Goal: Task Accomplishment & Management: Manage account settings

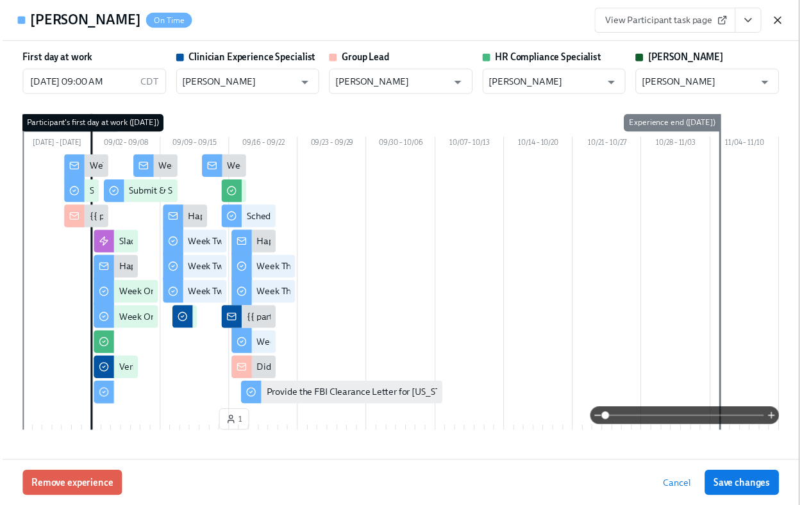
scroll to position [1940, 0]
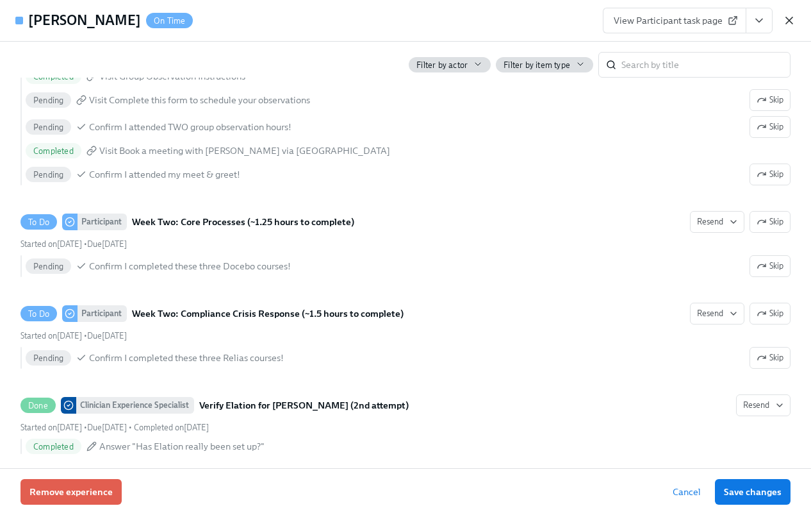
click at [783, 23] on icon "button" at bounding box center [789, 20] width 13 height 13
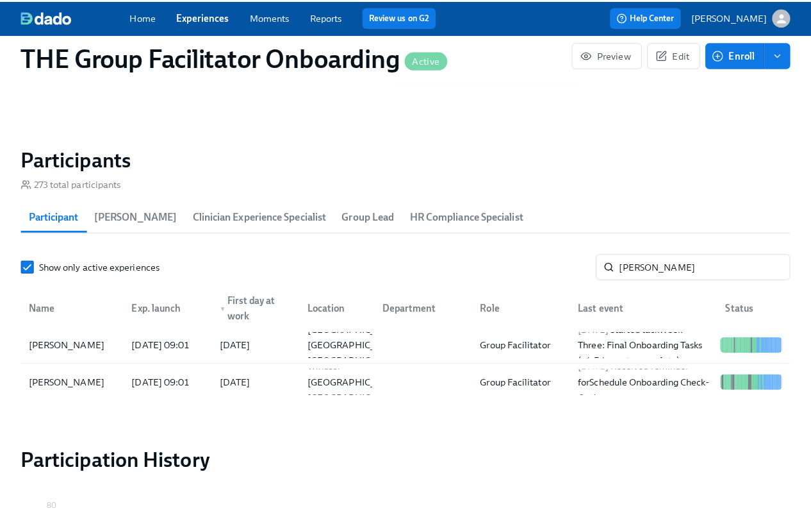
scroll to position [0, 18459]
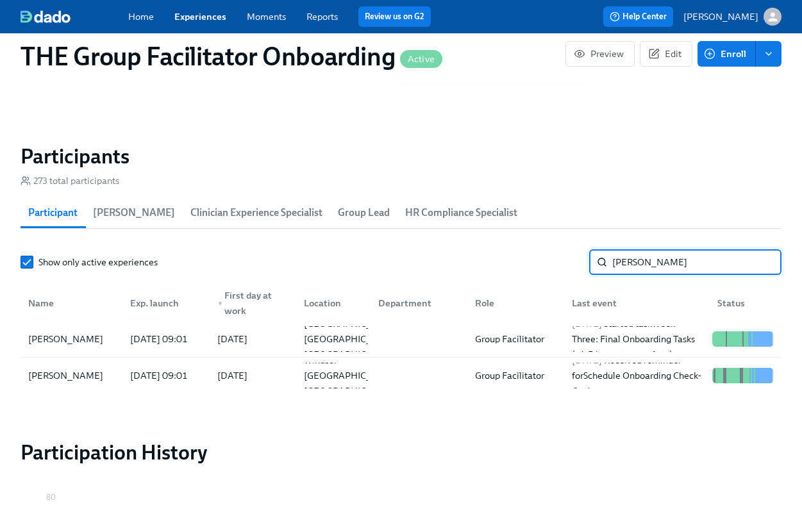
click at [638, 259] on input "anita" at bounding box center [696, 262] width 169 height 26
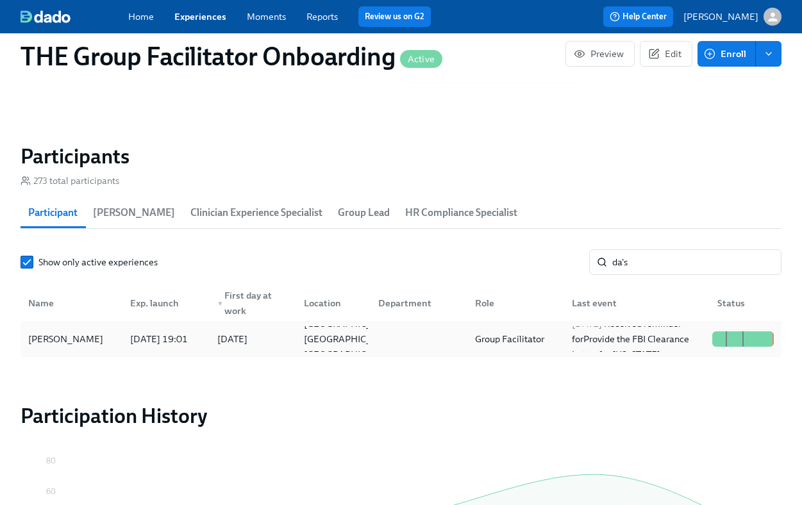
click at [81, 340] on div "Da'Shauna Robinson" at bounding box center [65, 338] width 85 height 15
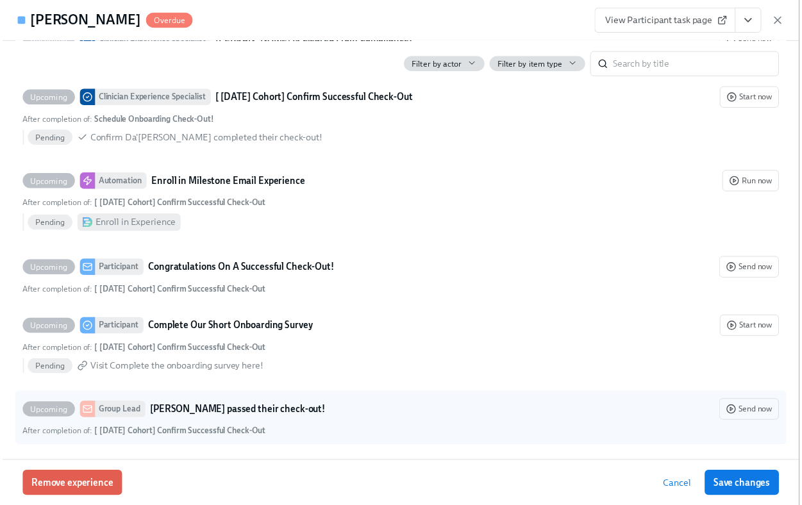
scroll to position [3496, 0]
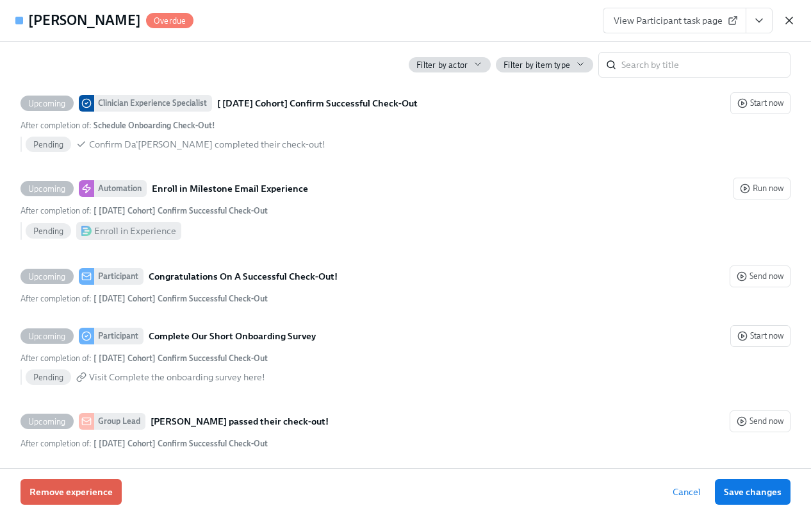
click at [793, 26] on icon "button" at bounding box center [789, 20] width 13 height 13
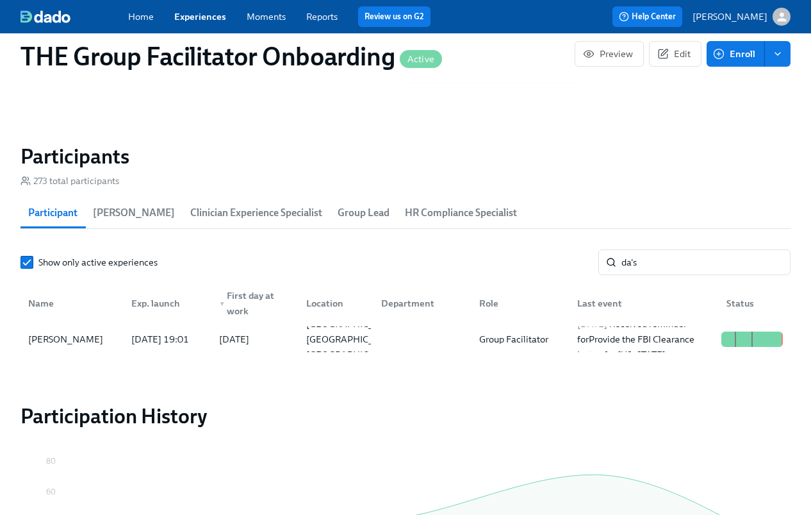
scroll to position [0, 18459]
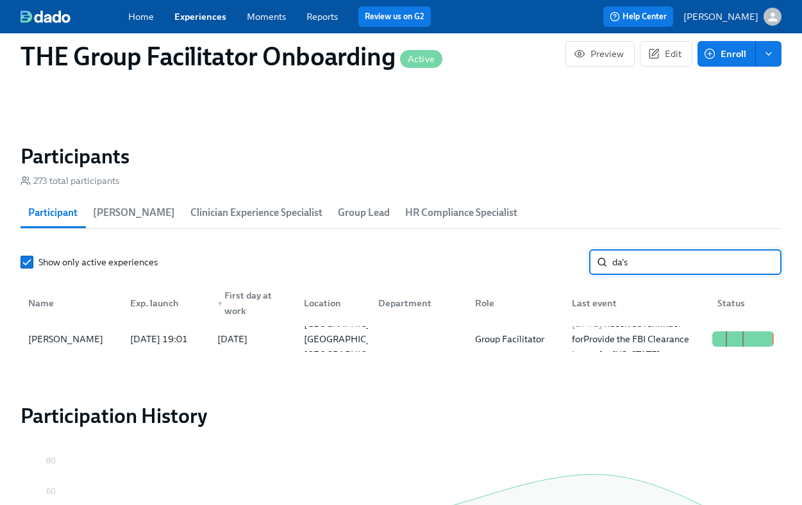
click at [634, 260] on input "da's" at bounding box center [696, 262] width 169 height 26
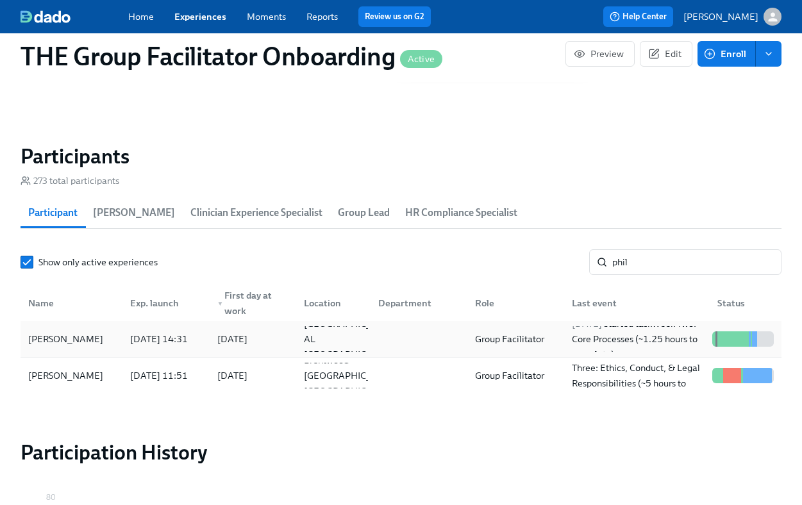
click at [193, 338] on div "2025/09/03 14:31" at bounding box center [159, 338] width 68 height 15
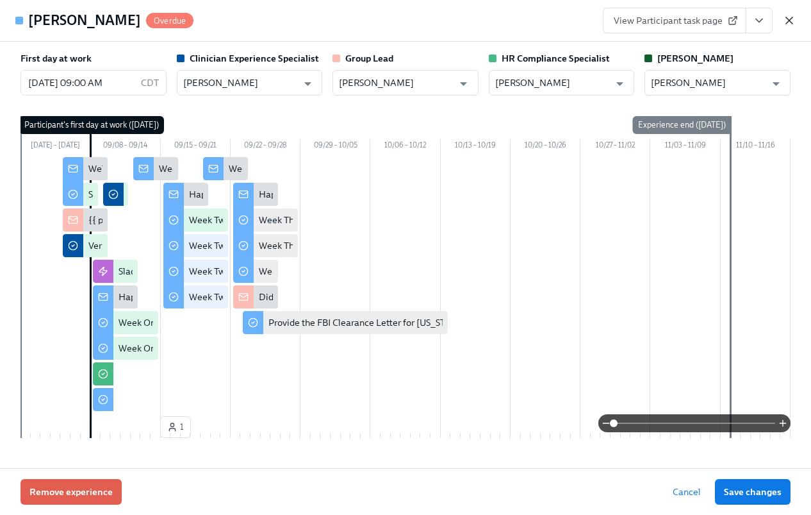
click at [785, 19] on icon "button" at bounding box center [789, 20] width 13 height 13
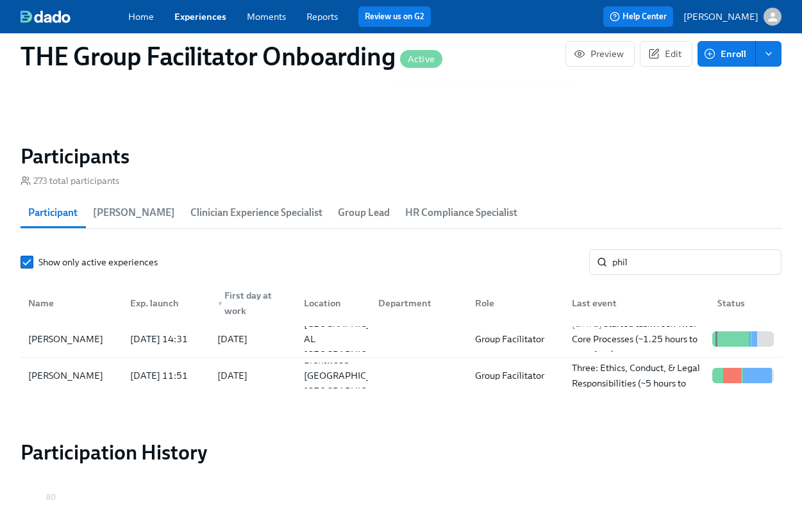
scroll to position [0, 18459]
click at [644, 263] on input "phil" at bounding box center [696, 262] width 169 height 26
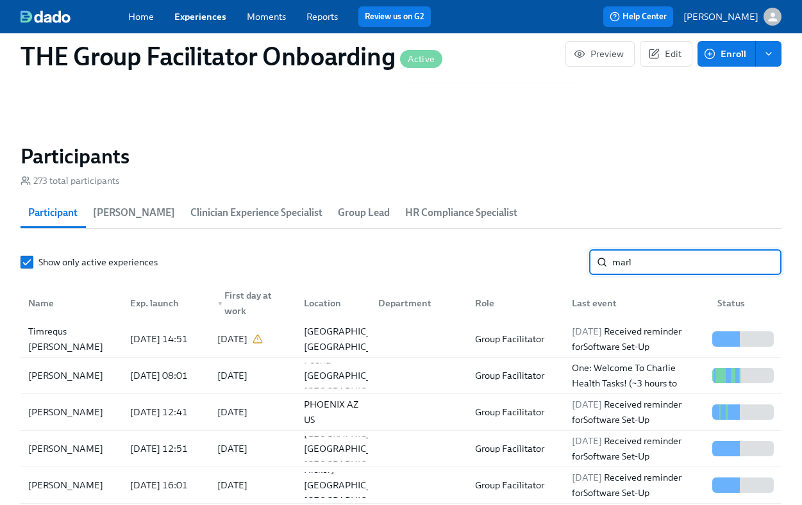
scroll to position [0, 18469]
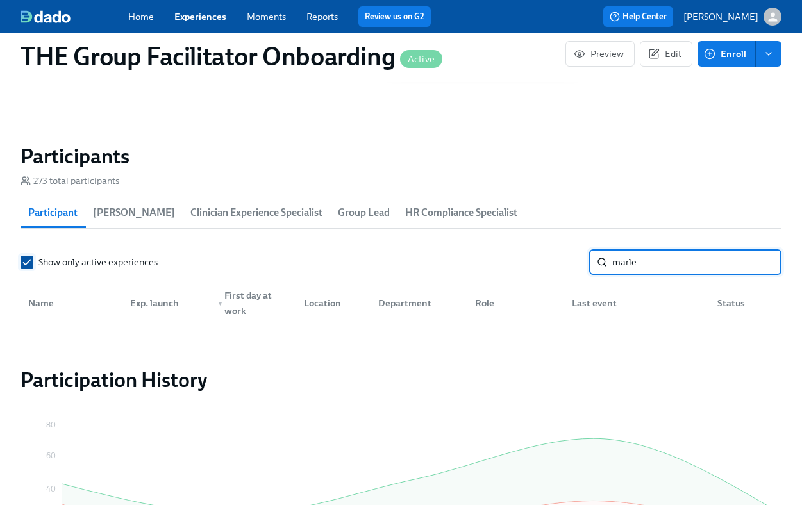
type input "marle"
click at [35, 261] on label "Show only active experiences" at bounding box center [89, 262] width 137 height 13
click at [33, 261] on input "Show only active experiences" at bounding box center [27, 262] width 12 height 12
click at [668, 263] on input "marle" at bounding box center [696, 262] width 169 height 26
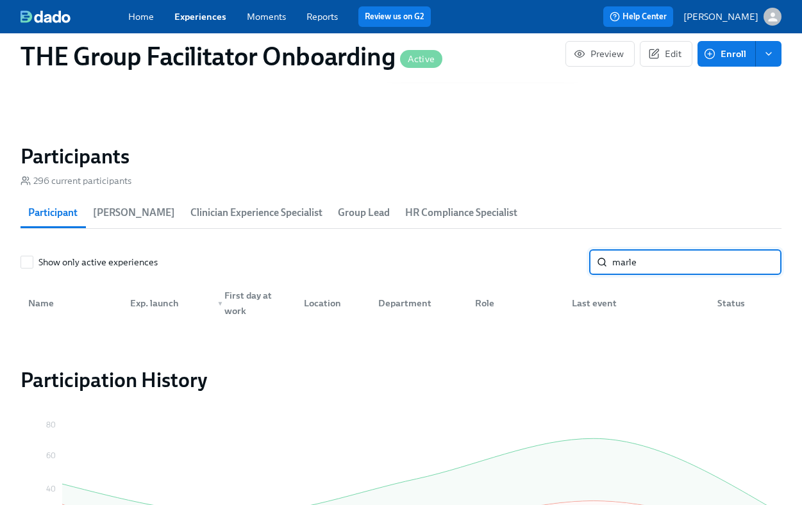
click at [668, 263] on input "marle" at bounding box center [696, 262] width 169 height 26
click at [668, 264] on input "marle" at bounding box center [696, 262] width 169 height 26
click at [668, 265] on input "marle" at bounding box center [696, 262] width 169 height 26
click at [762, 257] on input "marle" at bounding box center [696, 262] width 169 height 26
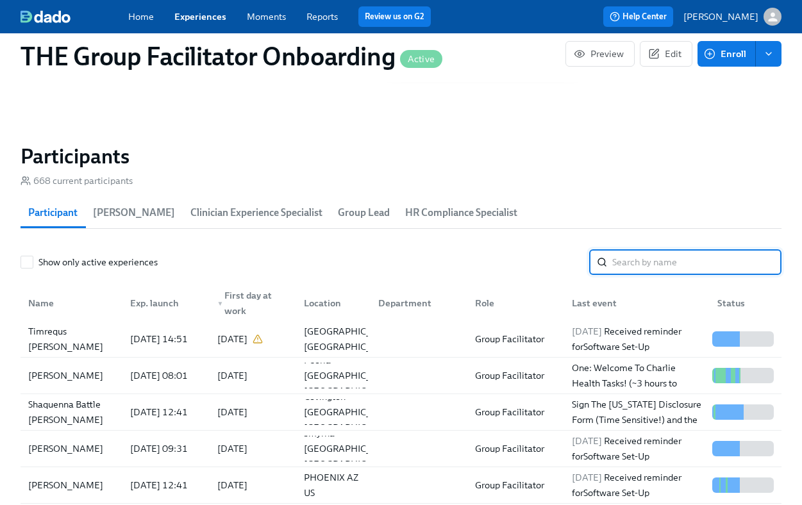
click at [213, 18] on link "Experiences" at bounding box center [200, 17] width 52 height 12
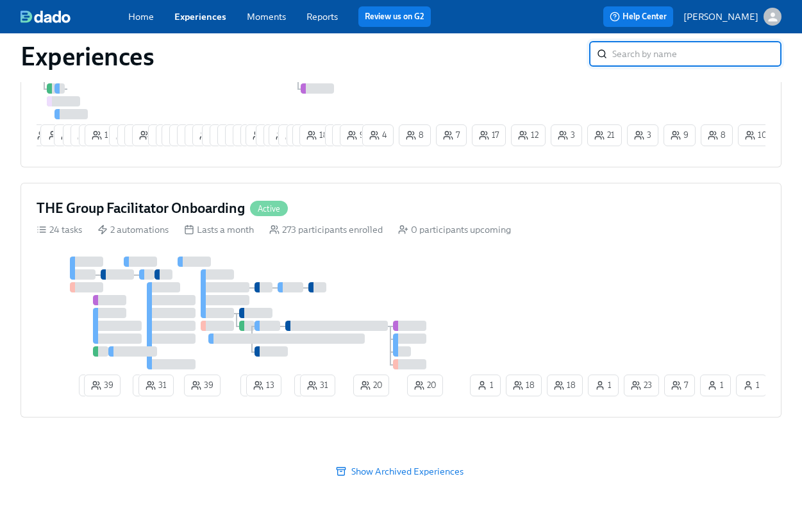
scroll to position [257, 0]
click at [465, 465] on span "Show Archived Experiences" at bounding box center [400, 471] width 743 height 13
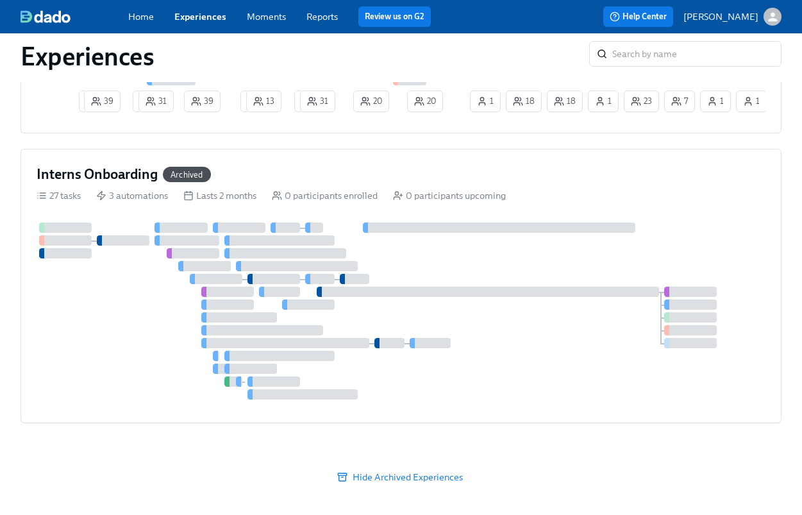
scroll to position [547, 0]
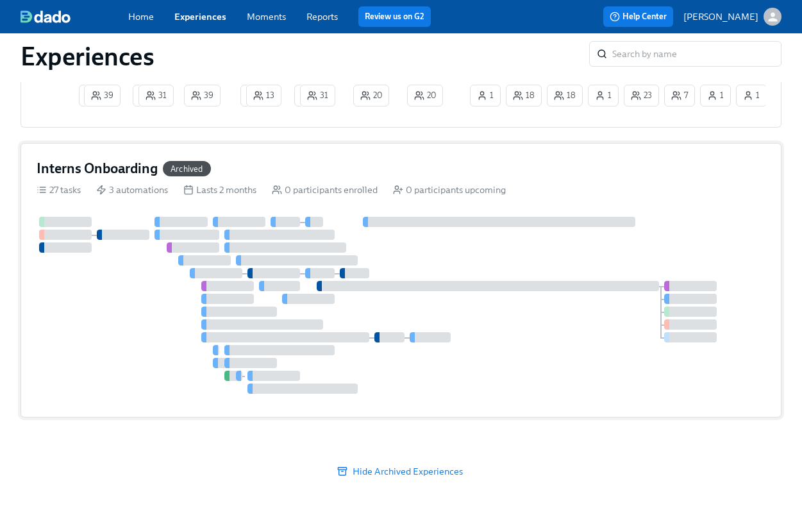
click at [401, 247] on div at bounding box center [401, 305] width 729 height 177
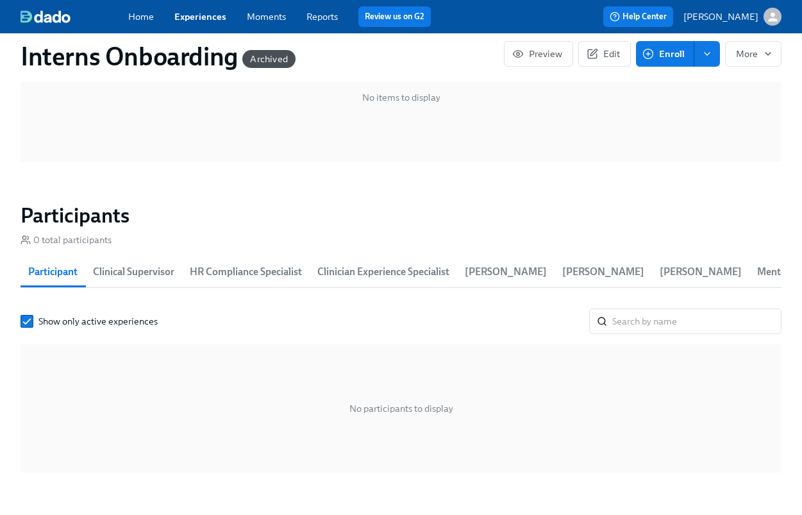
scroll to position [904, 0]
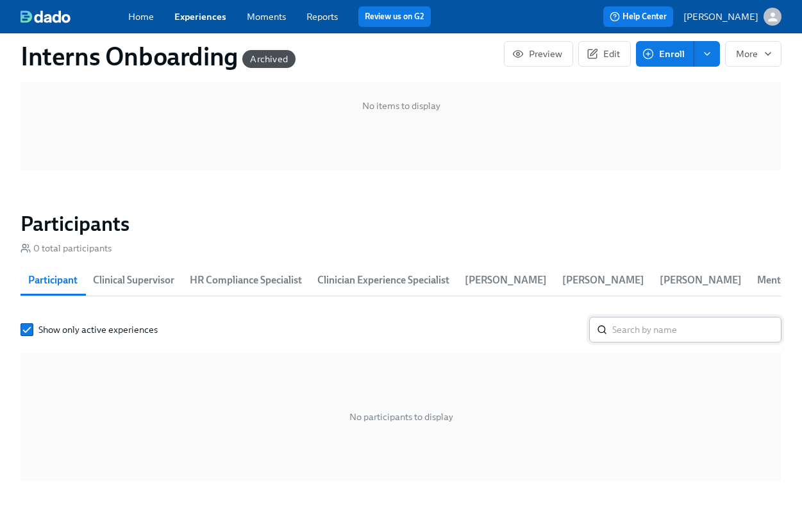
click at [641, 324] on input "search" at bounding box center [696, 330] width 169 height 26
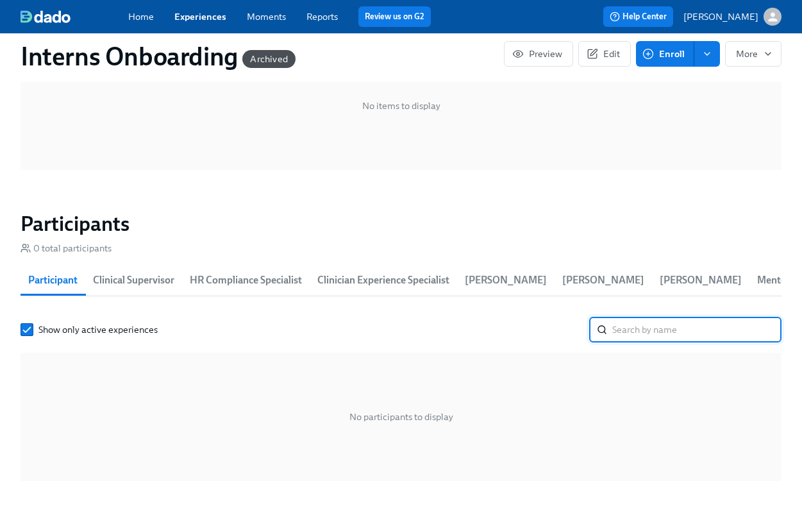
click at [641, 324] on input "search" at bounding box center [696, 330] width 169 height 26
type input "marl"
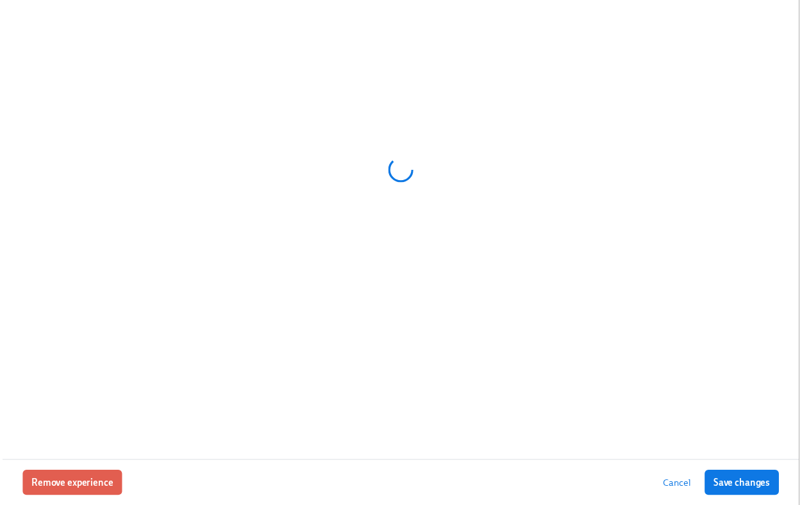
scroll to position [0, 16804]
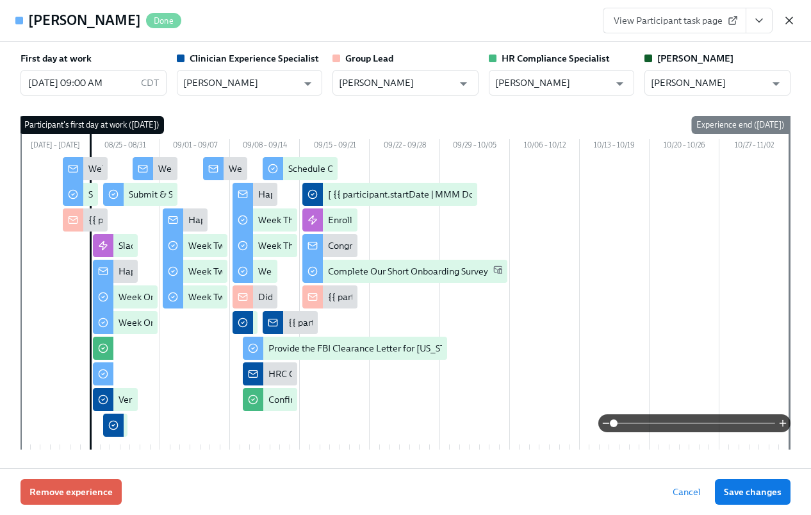
click at [792, 18] on icon "button" at bounding box center [789, 20] width 13 height 13
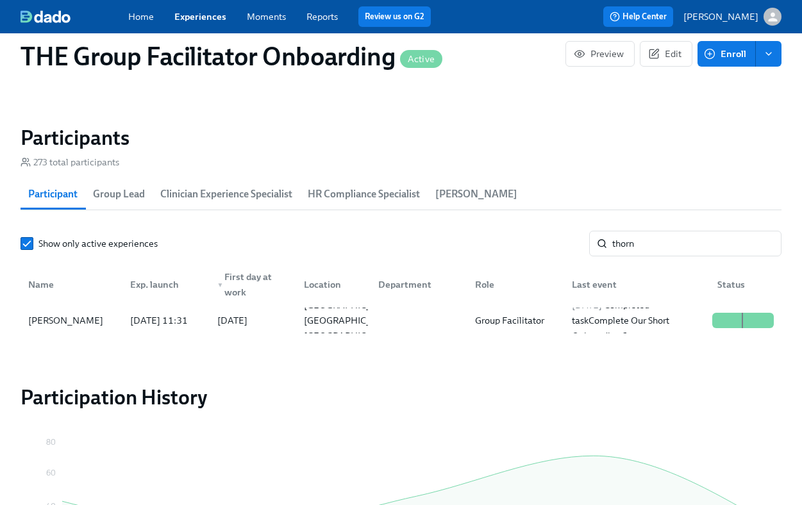
scroll to position [1086, 0]
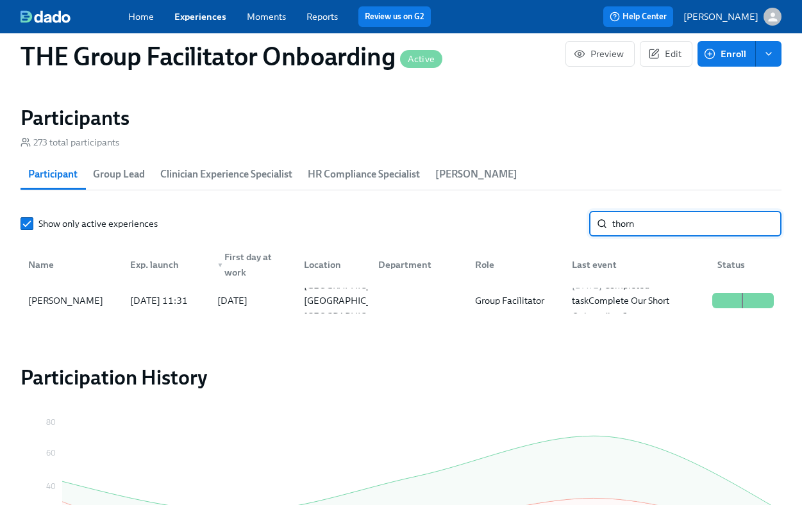
click at [643, 231] on input "thorn" at bounding box center [696, 224] width 169 height 26
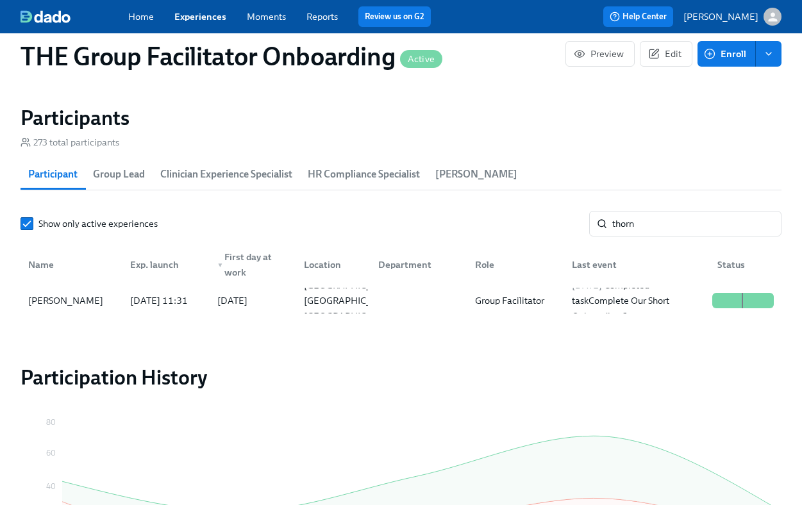
scroll to position [0, 18469]
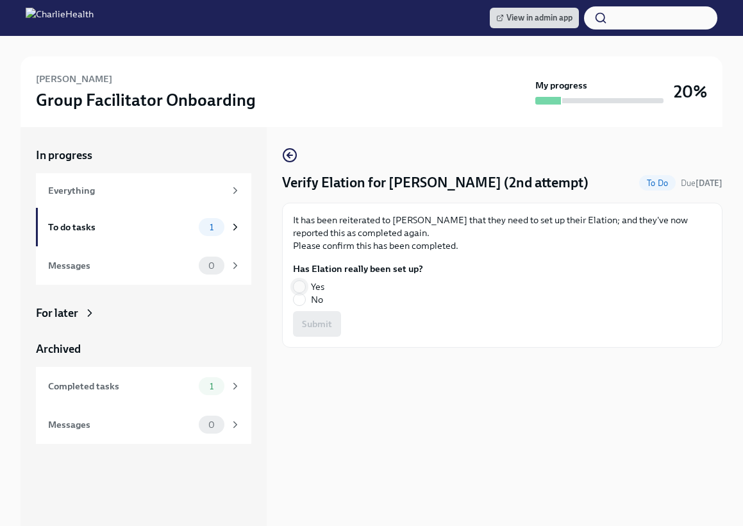
click at [304, 282] on input "Yes" at bounding box center [300, 287] width 12 height 12
radio input "true"
click at [329, 314] on button "Submit" at bounding box center [317, 324] width 48 height 26
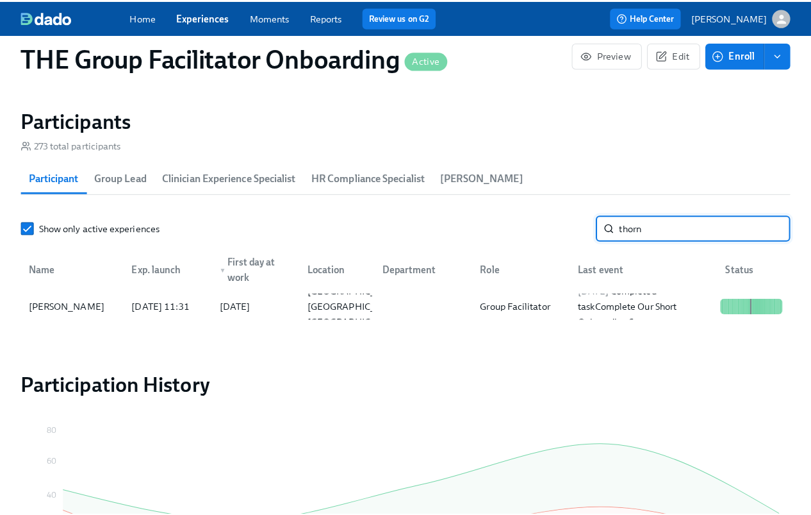
scroll to position [0, 18469]
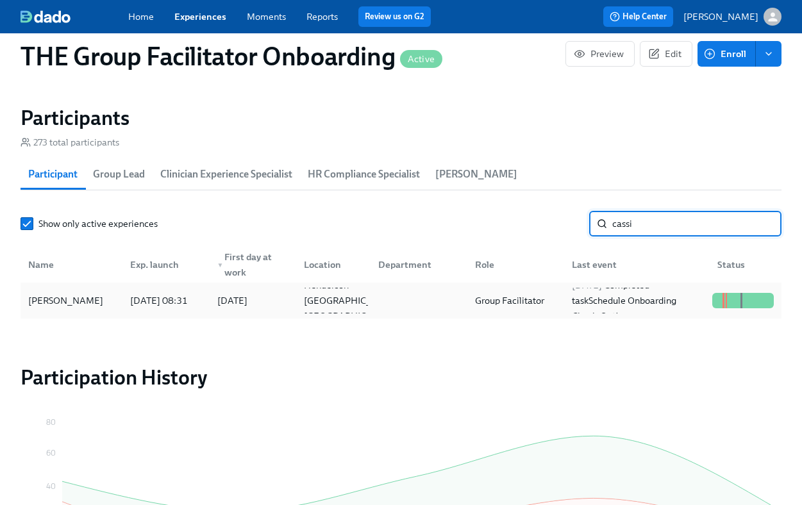
type input "cassi"
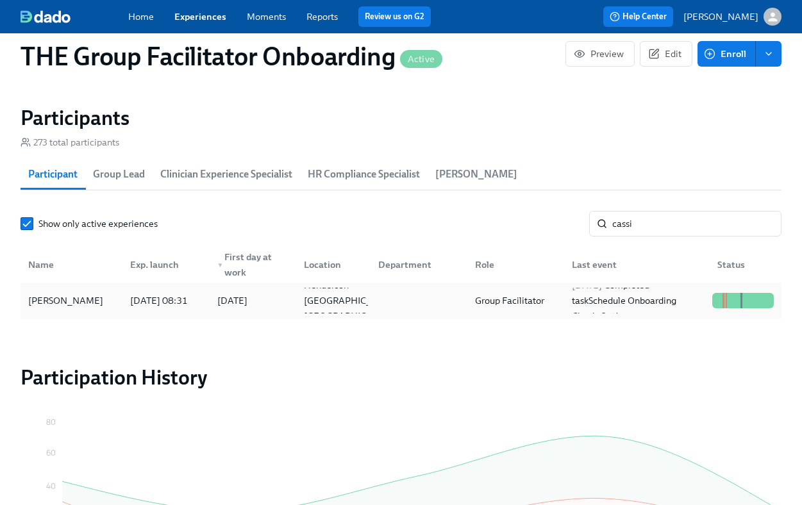
click at [133, 301] on div "2025/07/11 08:31" at bounding box center [159, 300] width 68 height 15
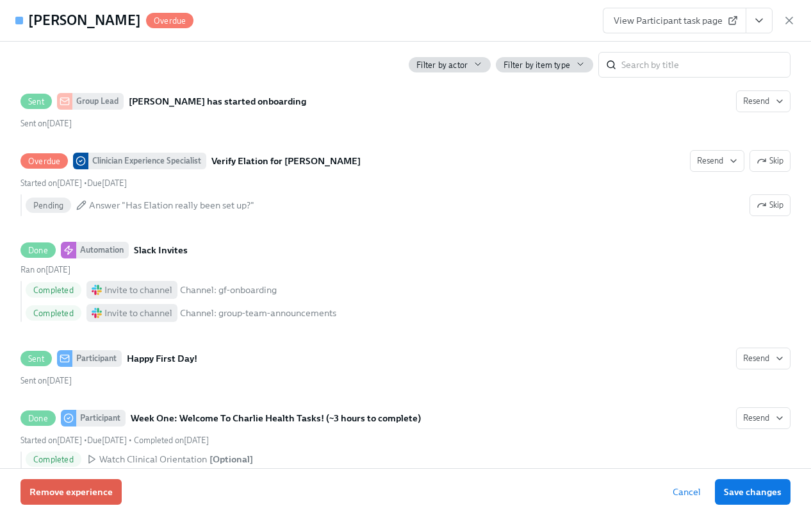
scroll to position [647, 0]
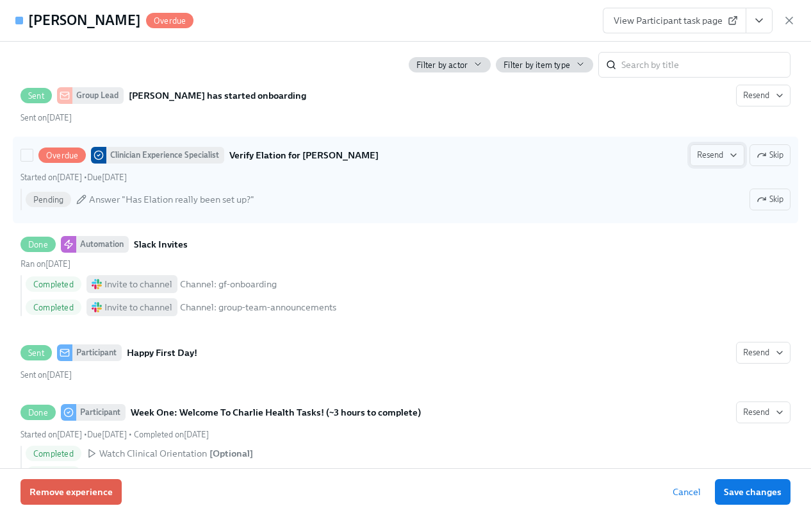
click at [712, 162] on span "Resend" at bounding box center [717, 155] width 40 height 13
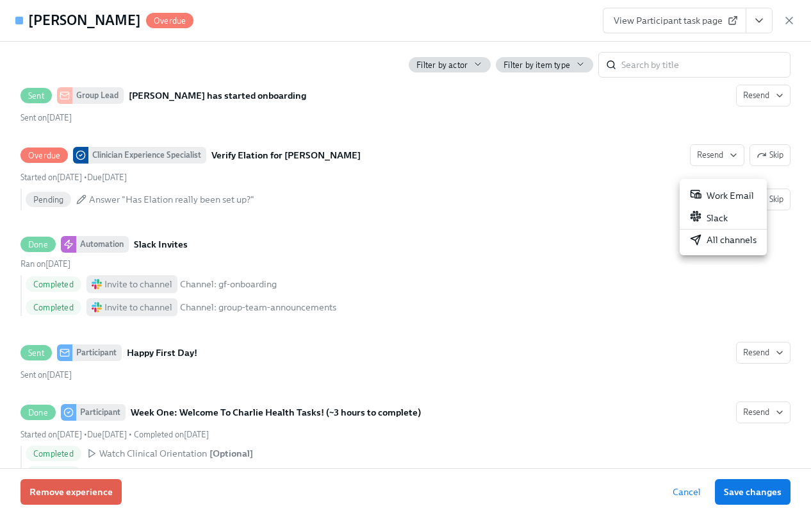
click at [626, 181] on div at bounding box center [405, 257] width 811 height 515
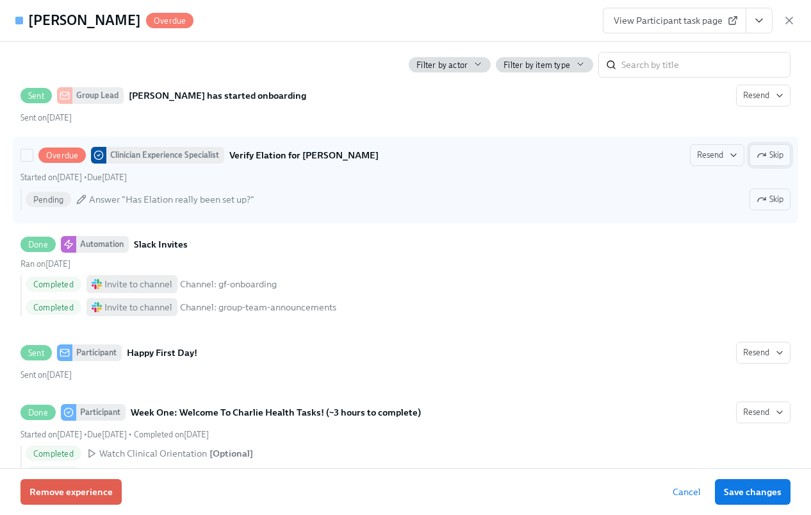
click at [759, 162] on span "Skip" at bounding box center [770, 155] width 27 height 13
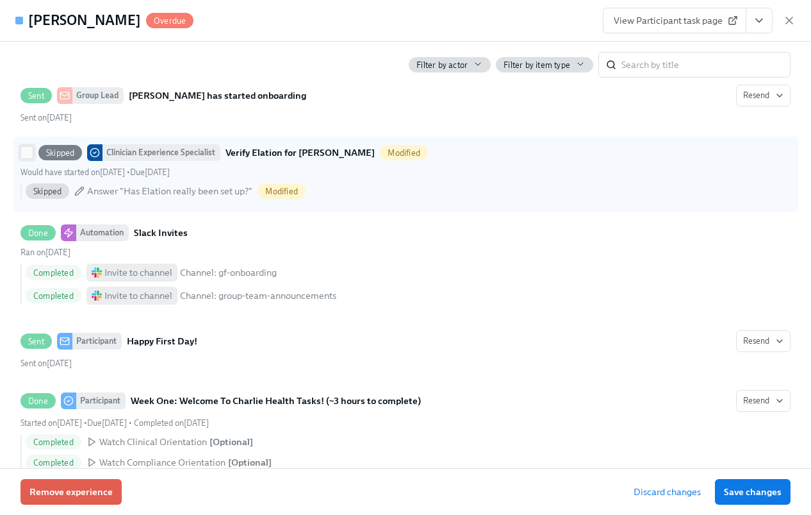
click at [30, 158] on input "Skipped Clinician Experience Specialist Verify Elation for Cassi Cumbie-Freeney…" at bounding box center [27, 153] width 12 height 12
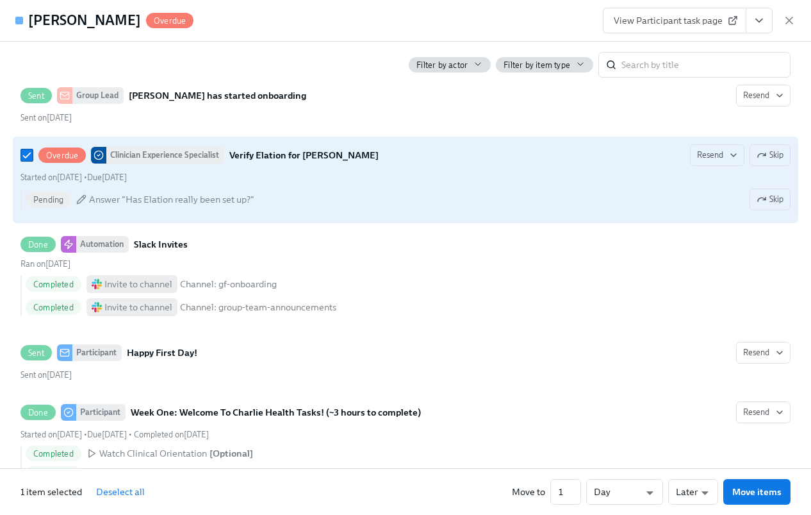
click at [547, 166] on div "Overdue Clinician Experience Specialist Verify Elation for Cassi Cumbie-Freeney…" at bounding box center [406, 155] width 770 height 22
click at [33, 161] on input "Overdue Clinician Experience Specialist Verify Elation for Cassi Cumbie-Freeney…" at bounding box center [27, 155] width 12 height 12
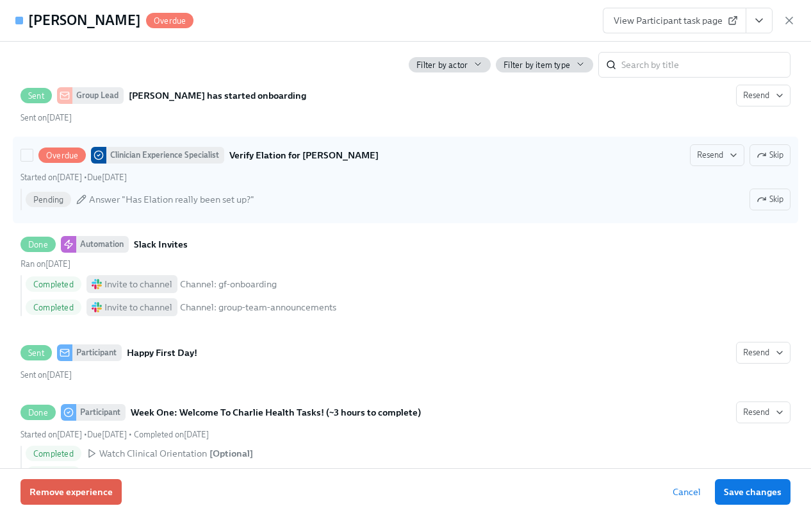
click at [111, 206] on span "Answer "Has Elation really been set up?"" at bounding box center [171, 199] width 165 height 13
click at [33, 161] on input "Overdue Clinician Experience Specialist Verify Elation for Cassi Cumbie-Freeney…" at bounding box center [27, 155] width 12 height 12
checkbox input "true"
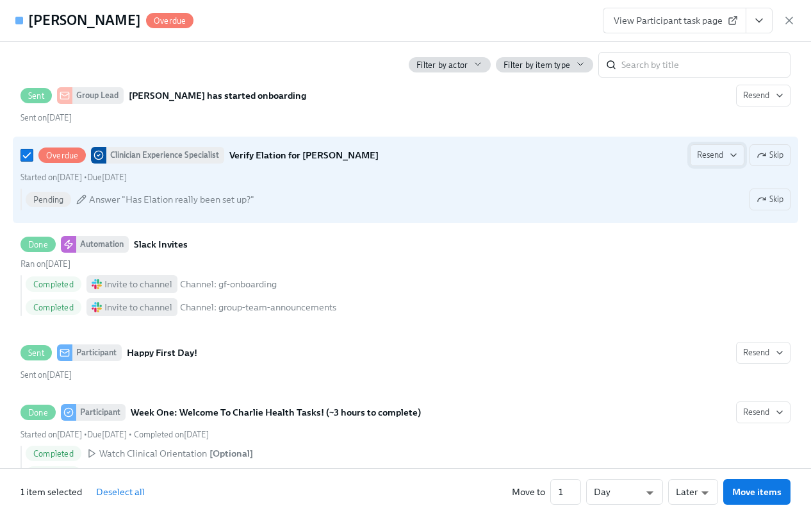
click at [713, 162] on span "Resend" at bounding box center [717, 155] width 40 height 13
click at [653, 164] on div at bounding box center [405, 257] width 811 height 515
click at [768, 162] on span "Skip" at bounding box center [770, 155] width 27 height 13
click at [761, 26] on icon "View task page" at bounding box center [759, 20] width 13 height 13
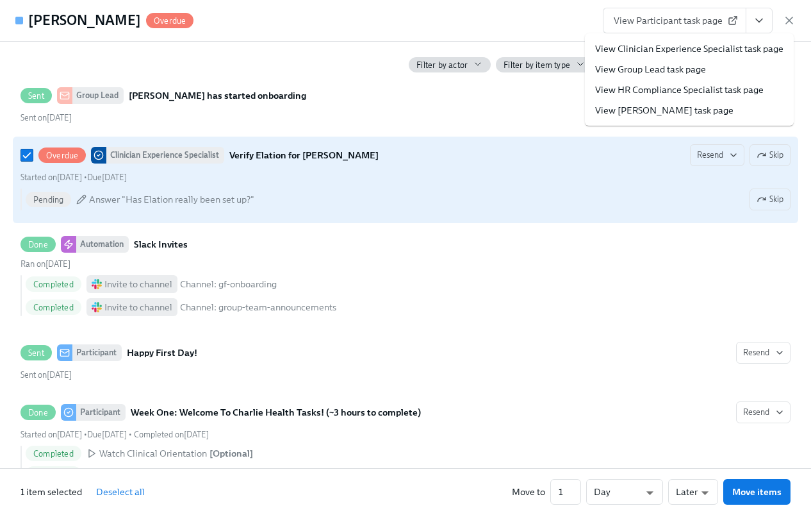
click at [721, 53] on link "View Clinician Experience Specialist task page" at bounding box center [689, 48] width 188 height 13
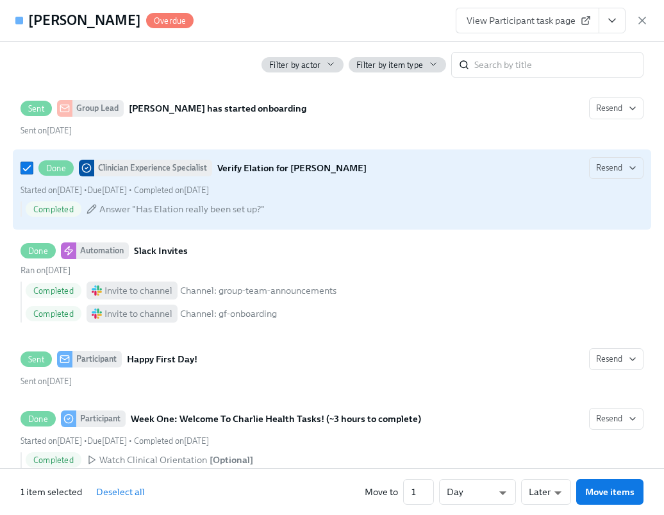
scroll to position [665, 0]
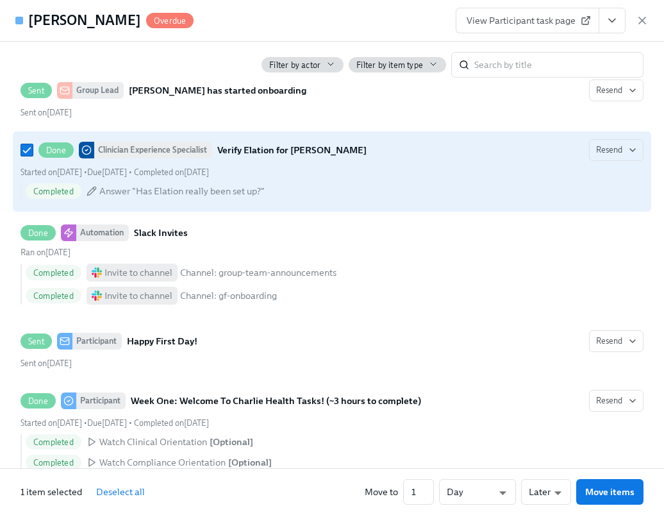
click at [610, 18] on icon "View task page" at bounding box center [612, 20] width 13 height 13
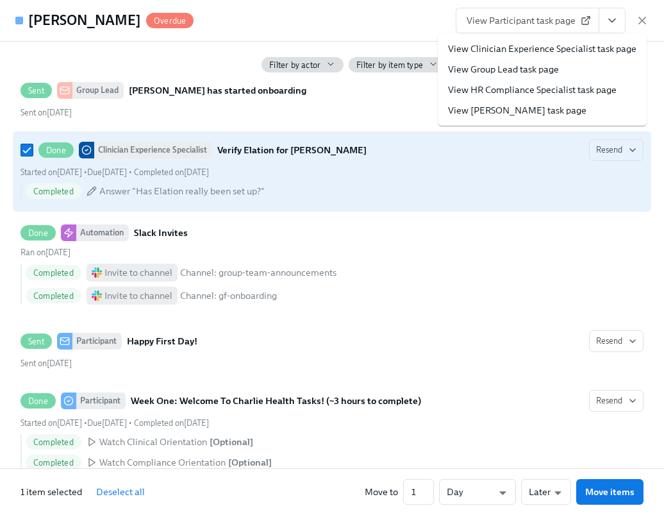
click at [561, 51] on link "View Clinician Experience Specialist task page" at bounding box center [542, 48] width 188 height 13
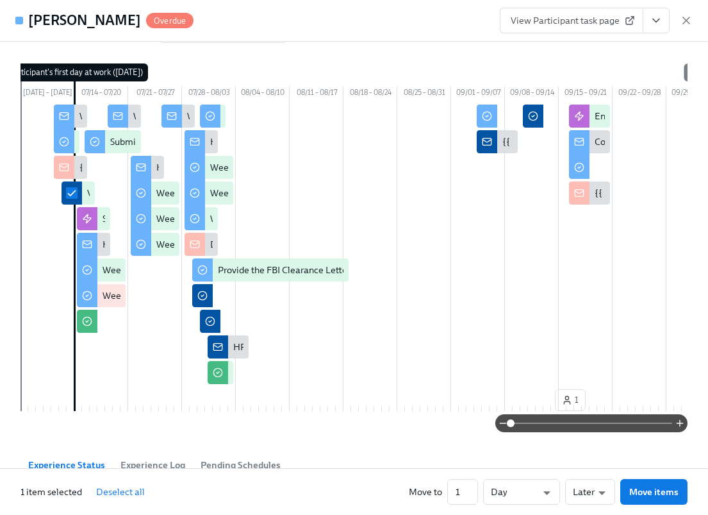
scroll to position [0, 0]
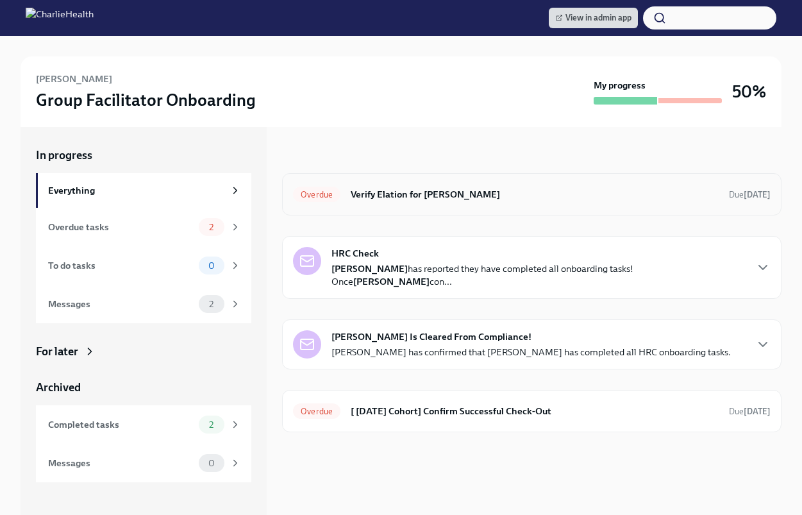
click at [485, 201] on h6 "Verify Elation for [PERSON_NAME]" at bounding box center [535, 194] width 368 height 14
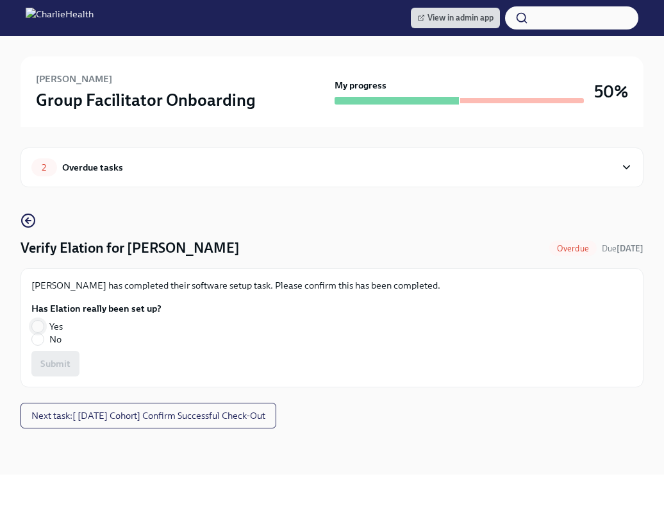
click at [40, 326] on input "Yes" at bounding box center [38, 326] width 12 height 12
radio input "true"
click at [60, 358] on span "Submit" at bounding box center [55, 363] width 30 height 13
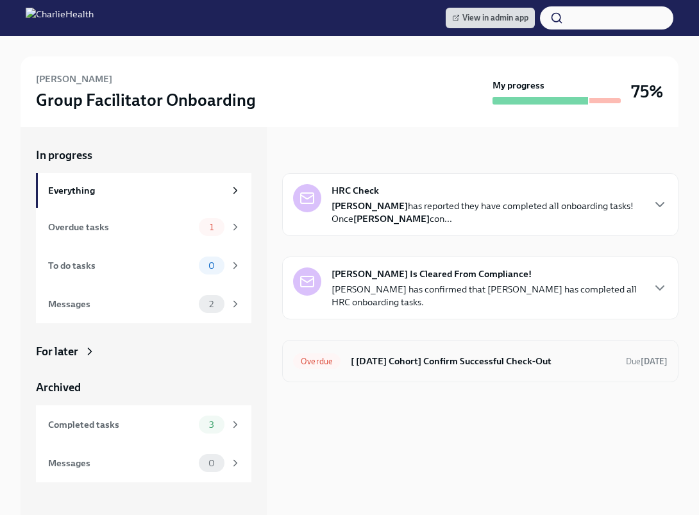
click at [417, 368] on div "Overdue [ [DATE] Cohort] Confirm Successful Check-Out Due [DATE]" at bounding box center [480, 361] width 374 height 21
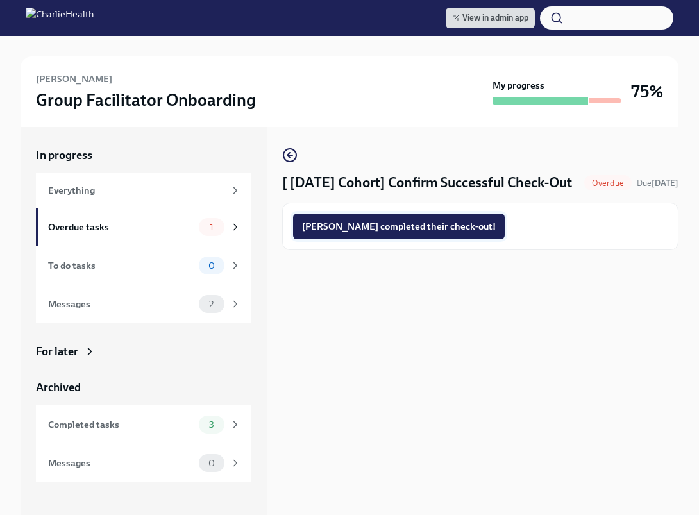
click at [387, 233] on span "[PERSON_NAME] completed their check-out!" at bounding box center [399, 226] width 194 height 13
